Goal: Complete application form

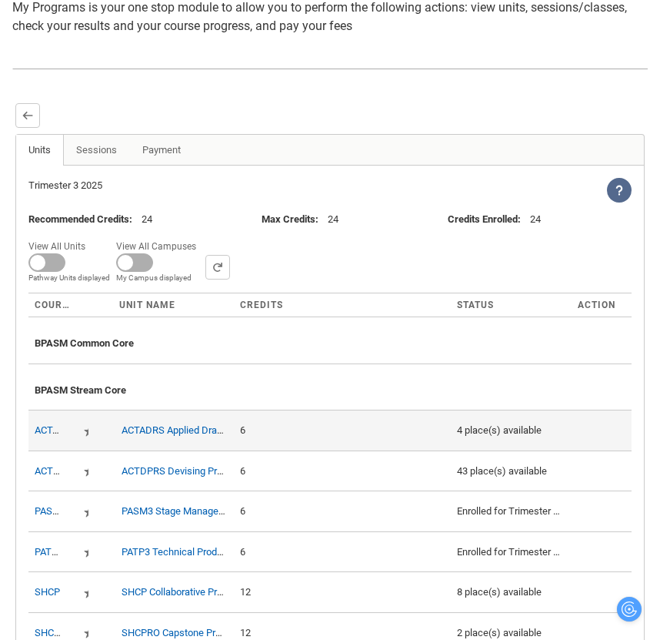
scroll to position [236, 0]
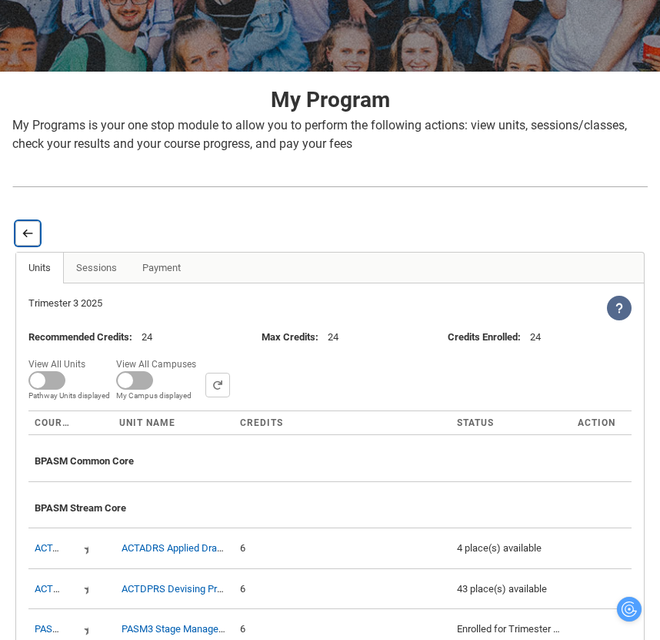
click at [18, 229] on button "Back" at bounding box center [27, 233] width 25 height 25
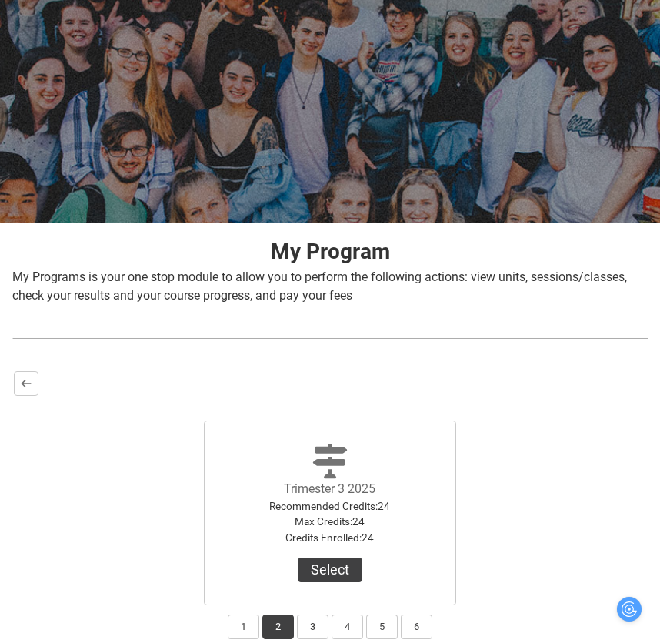
scroll to position [199, 0]
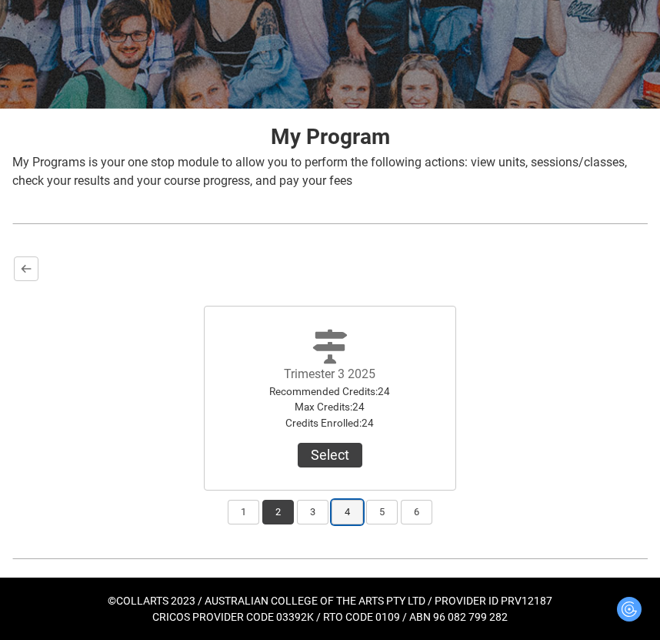
click at [352, 518] on button "4" at bounding box center [348, 512] width 32 height 25
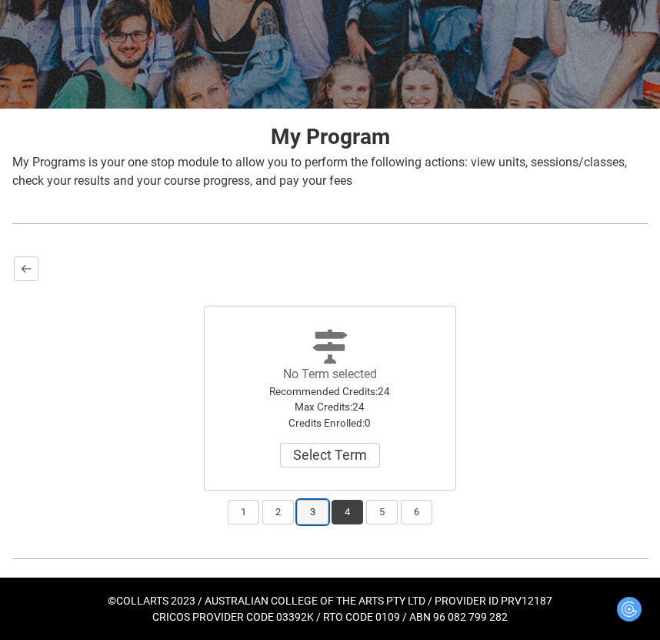
click at [312, 513] on button "3" at bounding box center [313, 512] width 32 height 25
click at [266, 522] on button "2" at bounding box center [278, 512] width 32 height 25
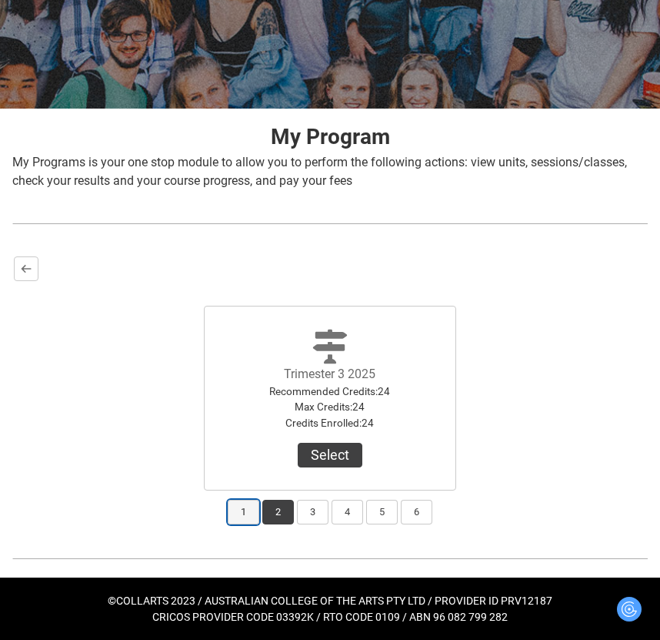
click at [236, 517] on button "1" at bounding box center [244, 512] width 32 height 25
click at [273, 513] on button "2" at bounding box center [278, 512] width 32 height 25
click at [310, 511] on button "3" at bounding box center [313, 512] width 32 height 25
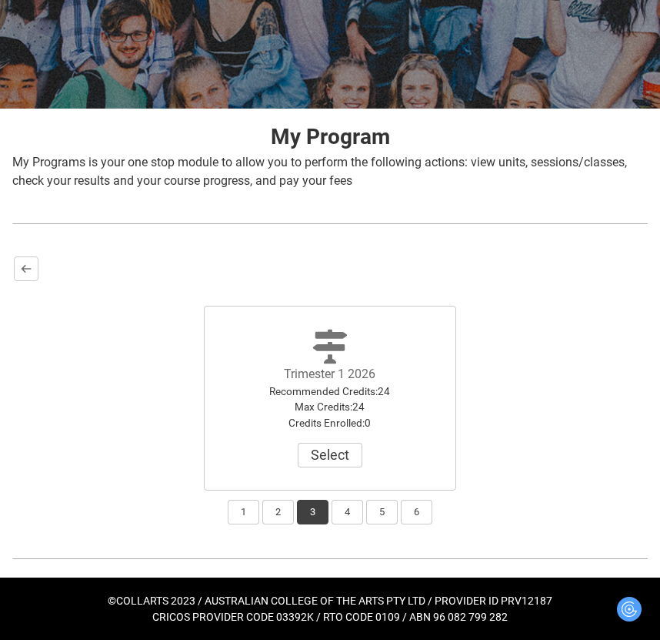
click at [12, 267] on div "Back Trimester 2 2025 Recommended Credits : 24 Max Credits : 24 Credits Enrolle…" at bounding box center [330, 390] width 636 height 271
click at [22, 268] on lightning-primitive-icon "button" at bounding box center [26, 268] width 11 height 12
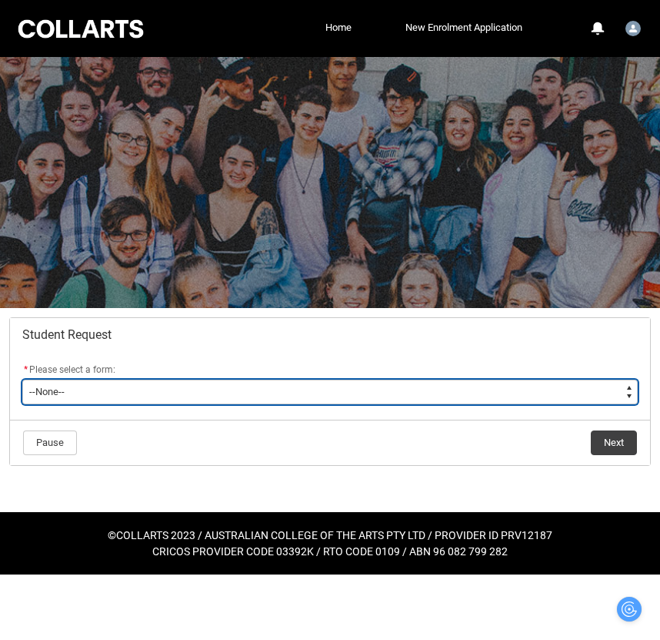
click at [200, 391] on select "--None-- Academic Transcript Application to Appeal Assignment Extension Change …" at bounding box center [330, 392] width 616 height 25
type lightning-select "Application_to_Appeal_Choice"
click at [22, 380] on select "--None-- Academic Transcript Application to Appeal Assignment Extension Change …" at bounding box center [330, 392] width 616 height 25
select select "Application_to_Appeal_Choice"
click at [178, 388] on select "--None-- Academic Transcript Application to Appeal Assignment Extension Change …" at bounding box center [330, 392] width 616 height 25
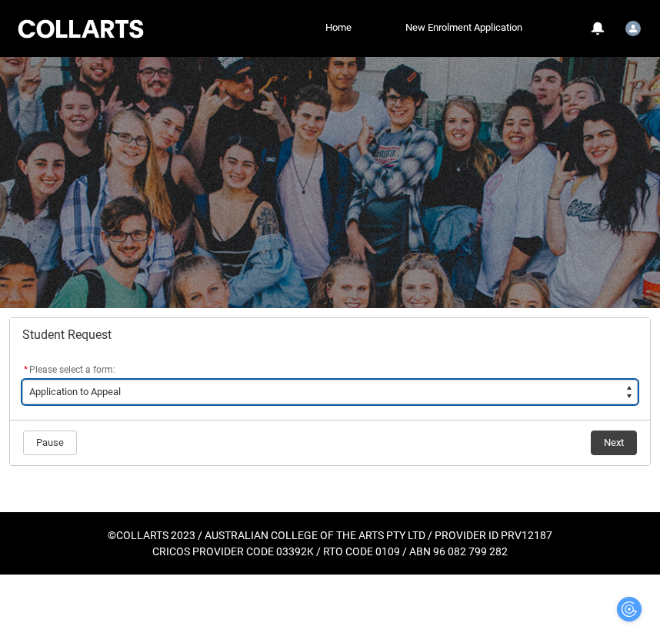
type lightning-select "Academic_Transcript_Choice"
click at [22, 380] on select "--None-- Academic Transcript Application to Appeal Assignment Extension Change …" at bounding box center [330, 392] width 616 height 25
select select "Academic_Transcript_Choice"
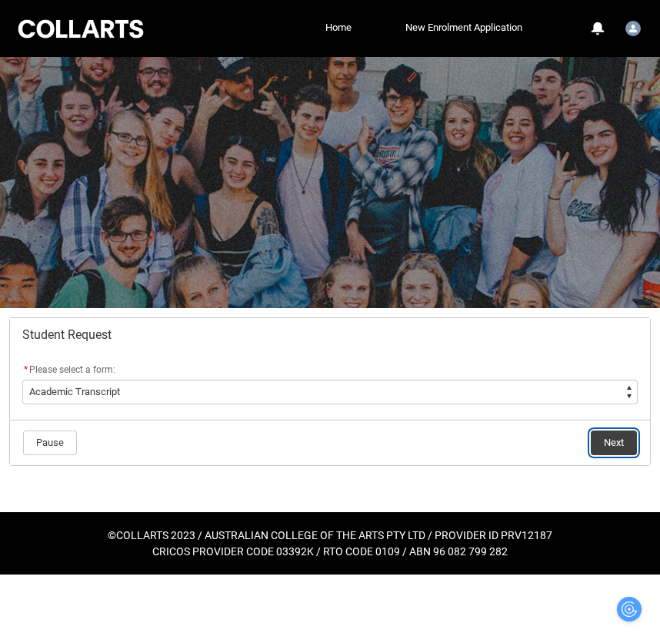
click at [622, 440] on button "Next" at bounding box center [614, 442] width 46 height 25
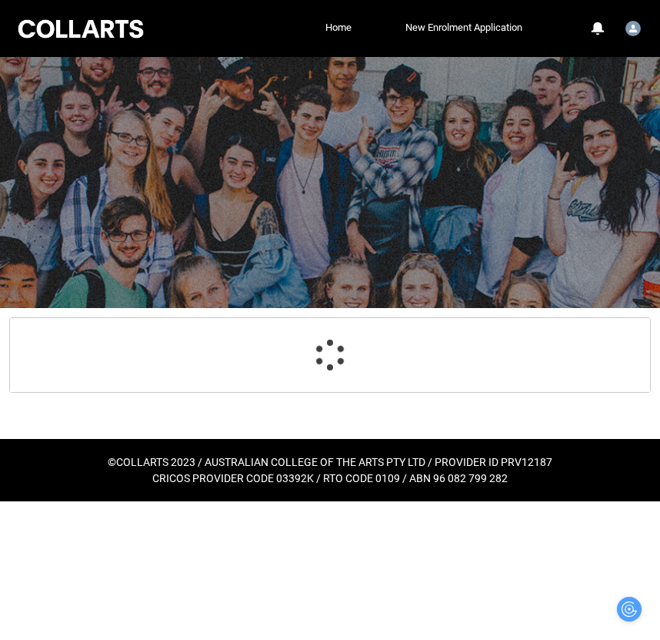
scroll to position [164, 0]
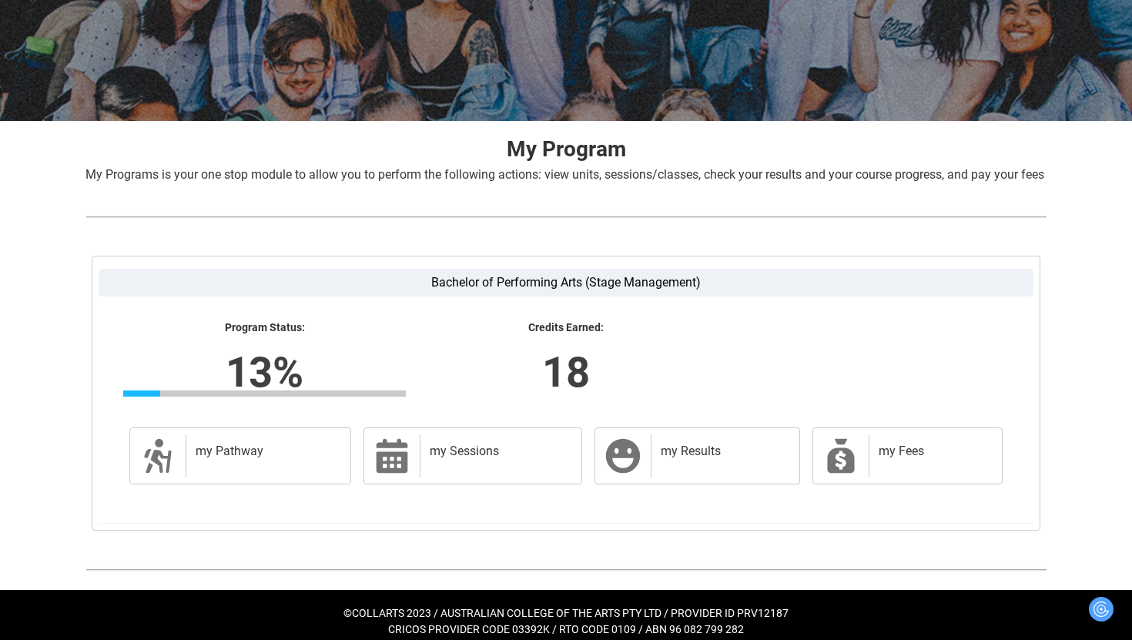
scroll to position [218, 0]
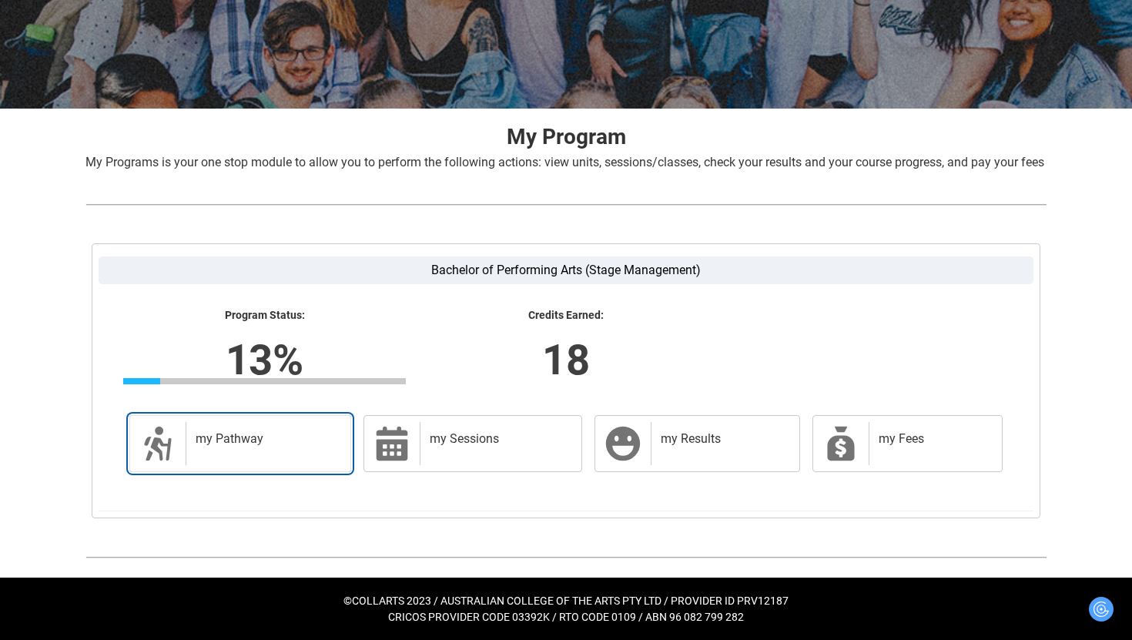
click at [314, 434] on h2 "my Pathway" at bounding box center [265, 438] width 139 height 15
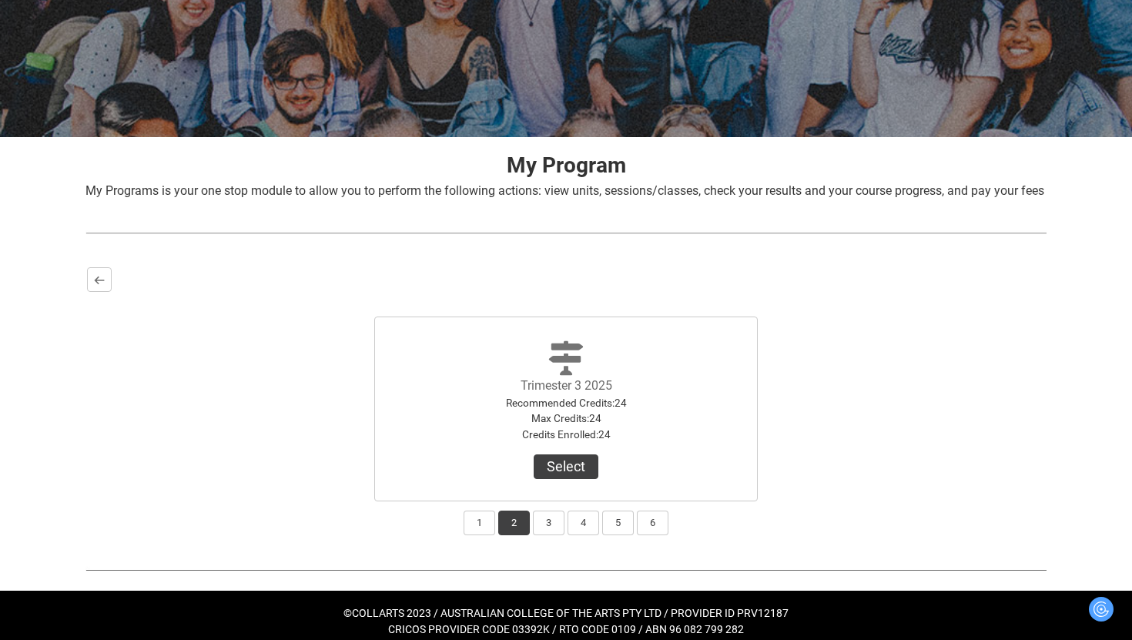
scroll to position [202, 0]
